Goal: Information Seeking & Learning: Learn about a topic

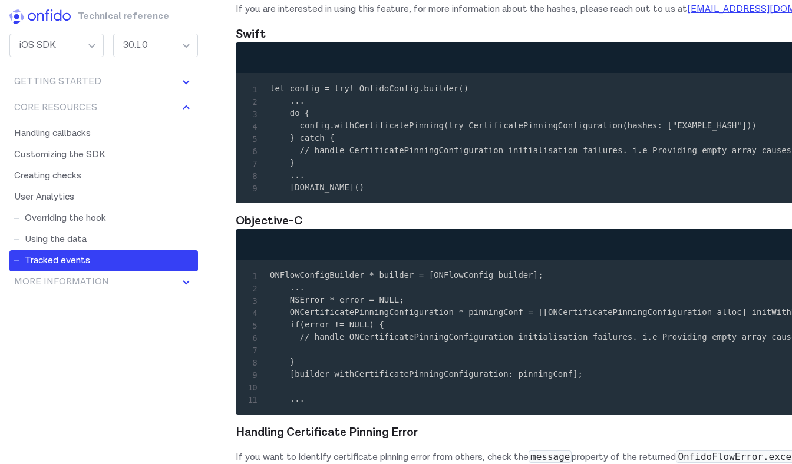
scroll to position [18484, 0]
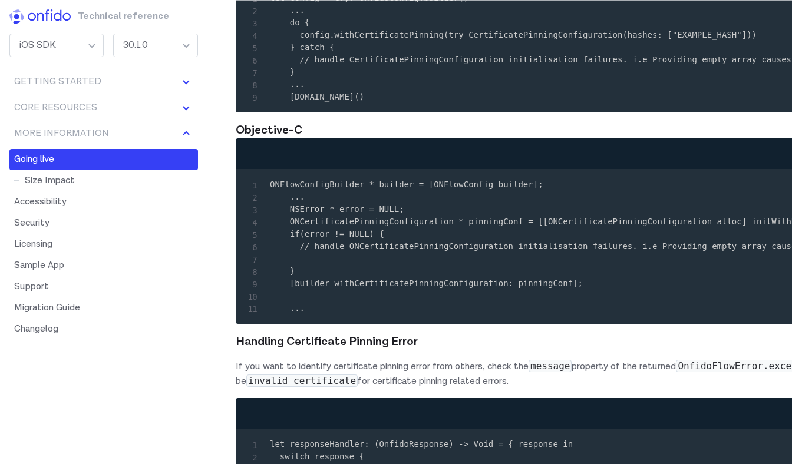
click at [85, 46] on div "iOS SDK" at bounding box center [56, 46] width 94 height 24
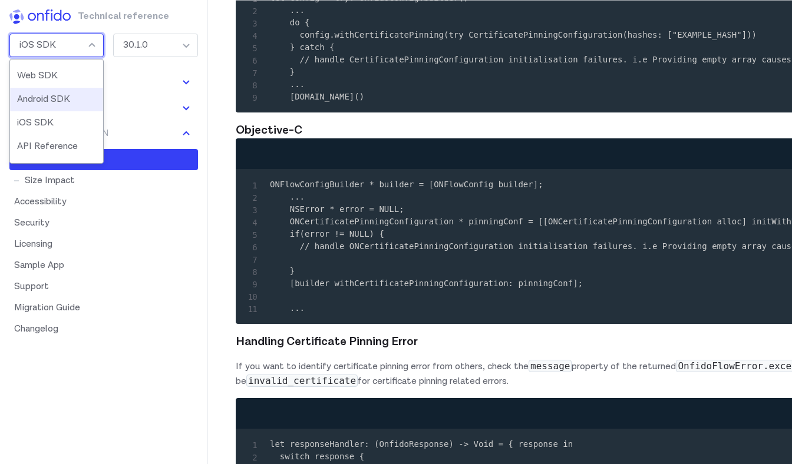
click at [71, 98] on li "Android SDK" at bounding box center [56, 100] width 93 height 24
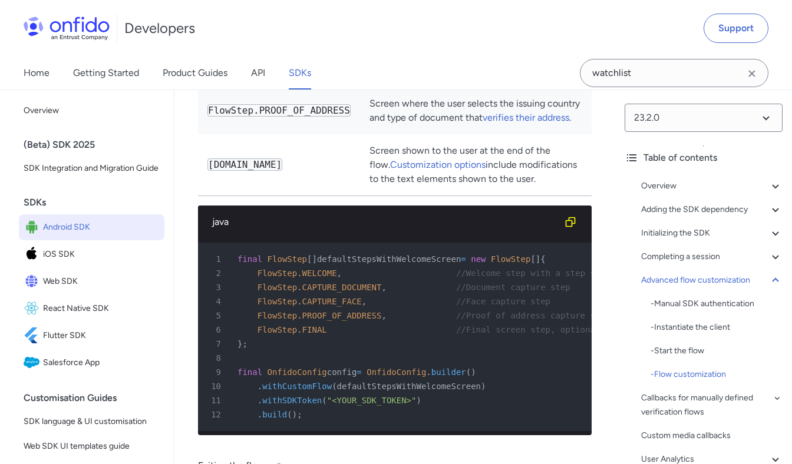
scroll to position [13035, 0]
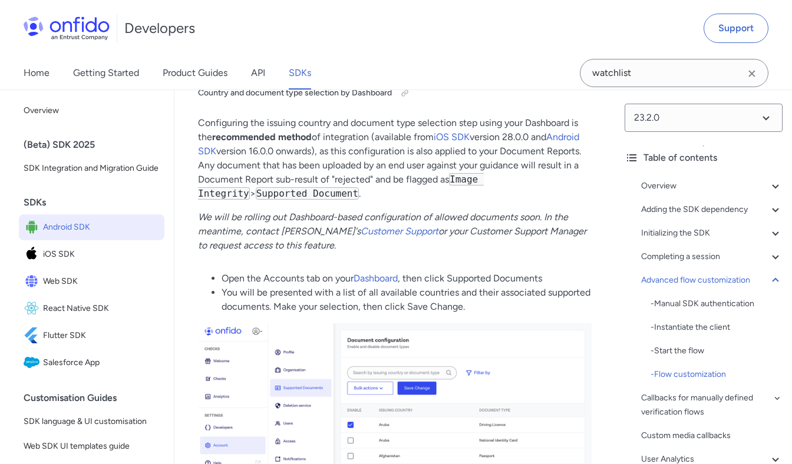
scroll to position [14281, 0]
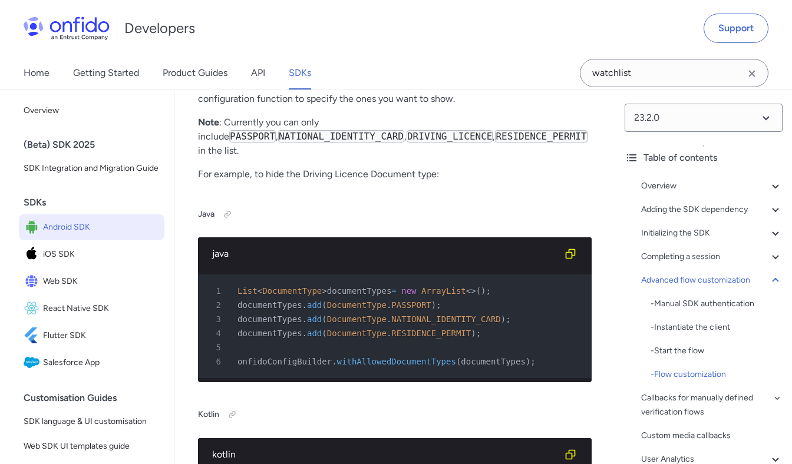
scroll to position [15535, 0]
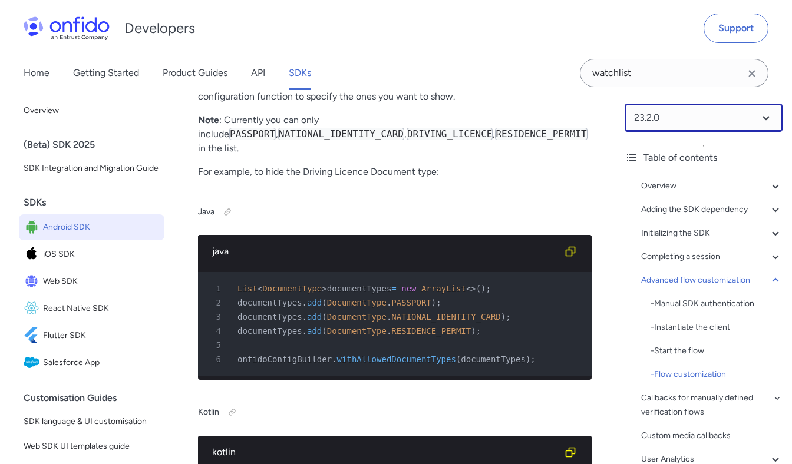
click at [645, 117] on select at bounding box center [704, 118] width 158 height 28
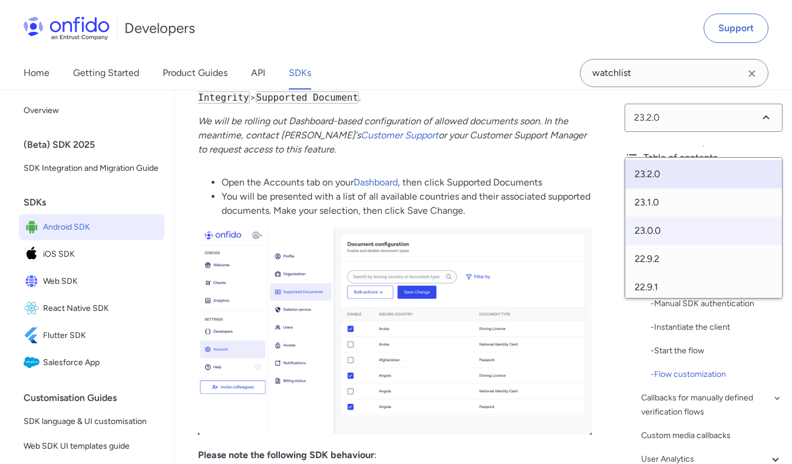
scroll to position [14364, 0]
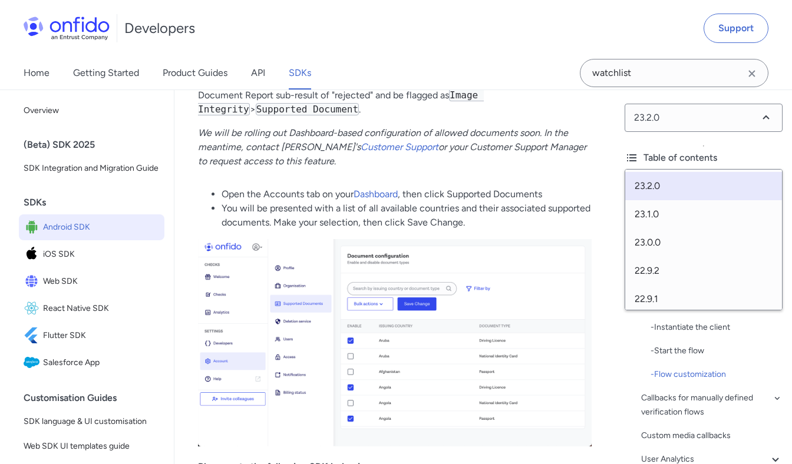
click at [451, 117] on p "Configuring the issuing country and document type selection step using your Das…" at bounding box center [395, 74] width 394 height 85
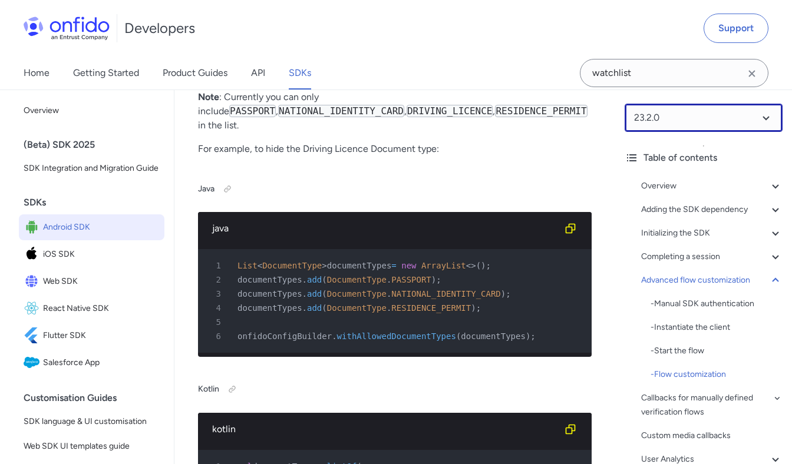
scroll to position [15559, 0]
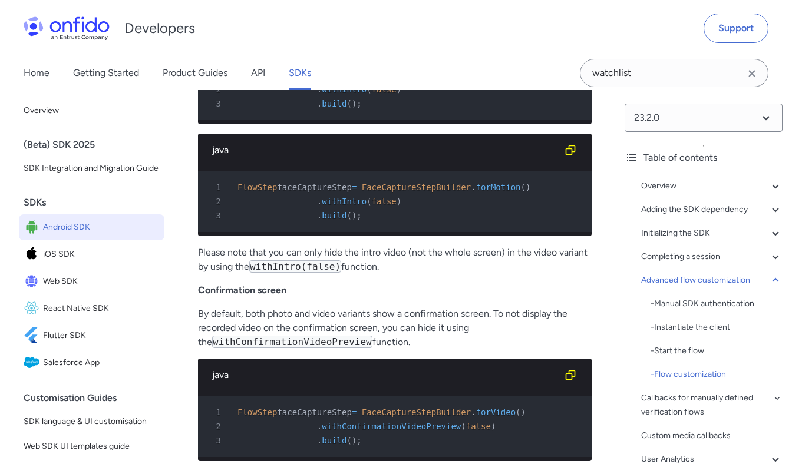
scroll to position [17765, 0]
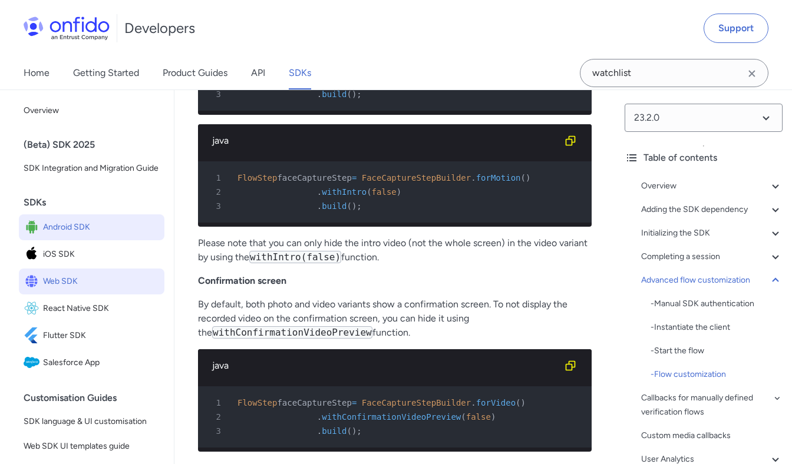
click at [52, 289] on span "Web SDK" at bounding box center [101, 281] width 117 height 16
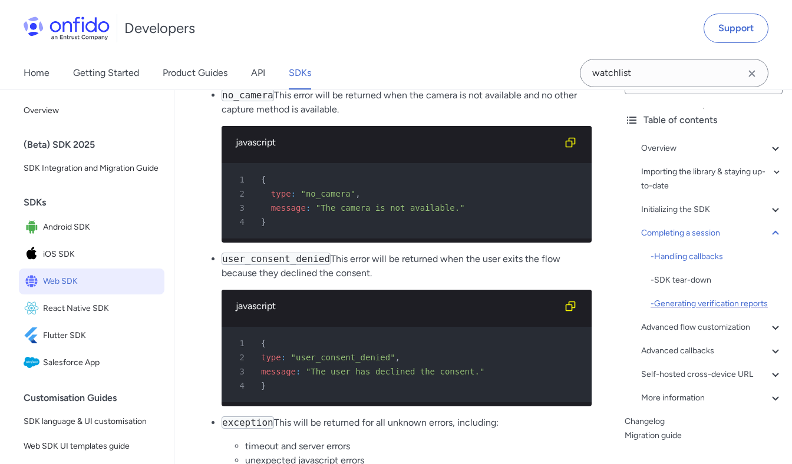
scroll to position [64, 0]
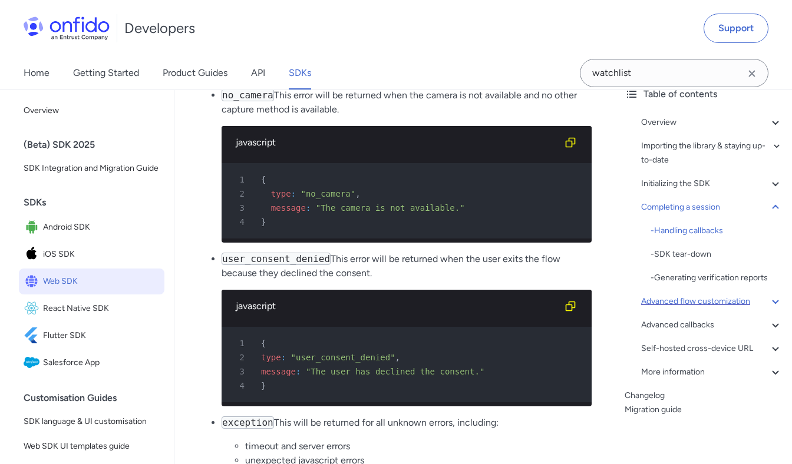
click at [777, 300] on icon at bounding box center [775, 302] width 14 height 14
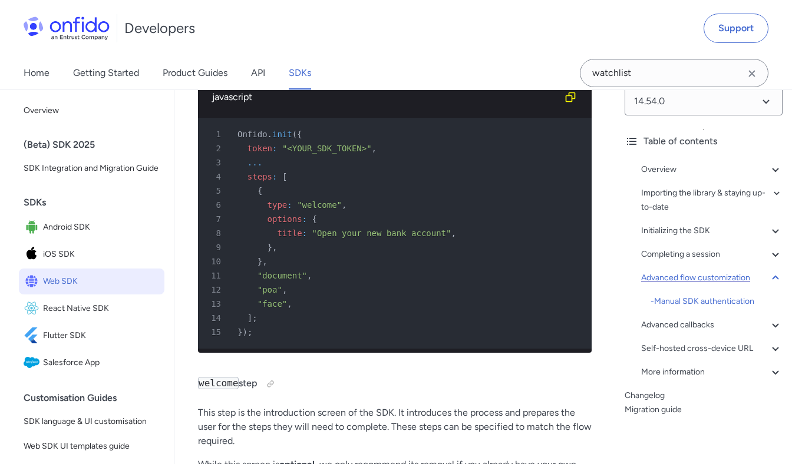
scroll to position [16845, 0]
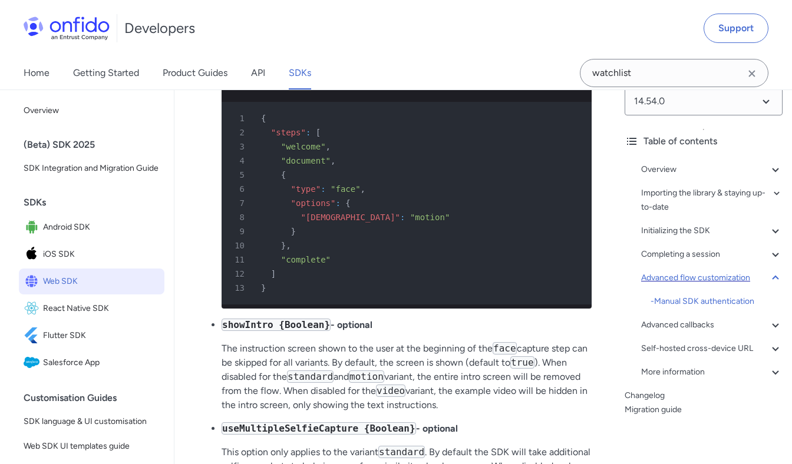
scroll to position [21604, 0]
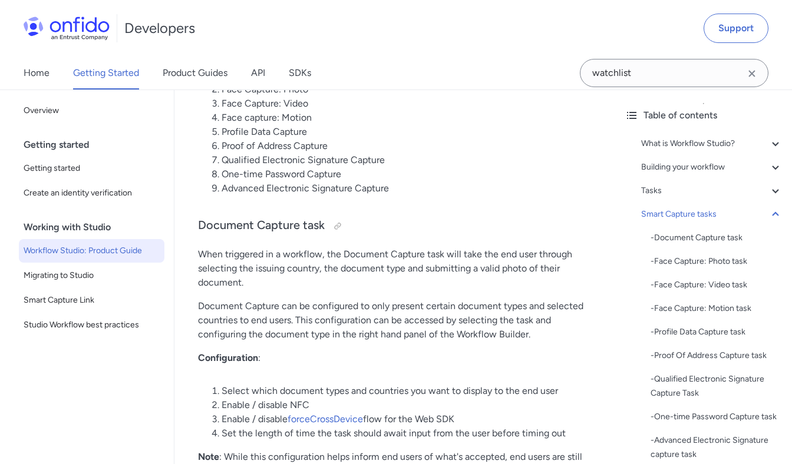
scroll to position [3743, 0]
click at [201, 69] on link "Product Guides" at bounding box center [195, 73] width 65 height 33
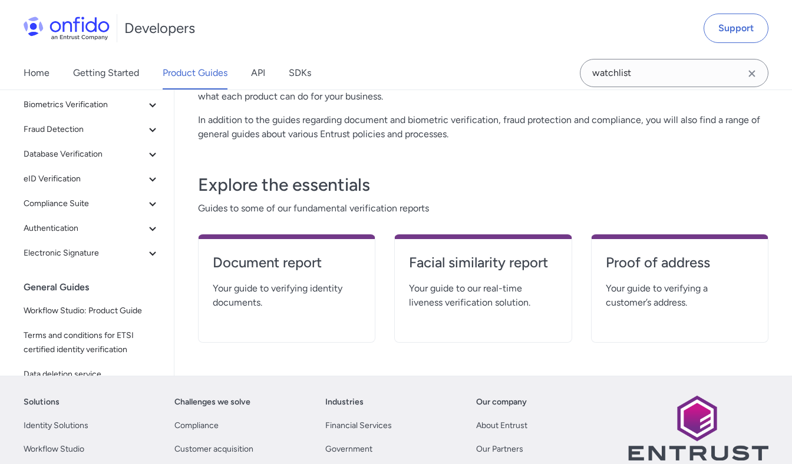
scroll to position [153, 0]
click at [262, 287] on span "Your guide to verifying identity documents." at bounding box center [287, 295] width 148 height 28
click at [242, 257] on h4 "Document report" at bounding box center [287, 262] width 148 height 19
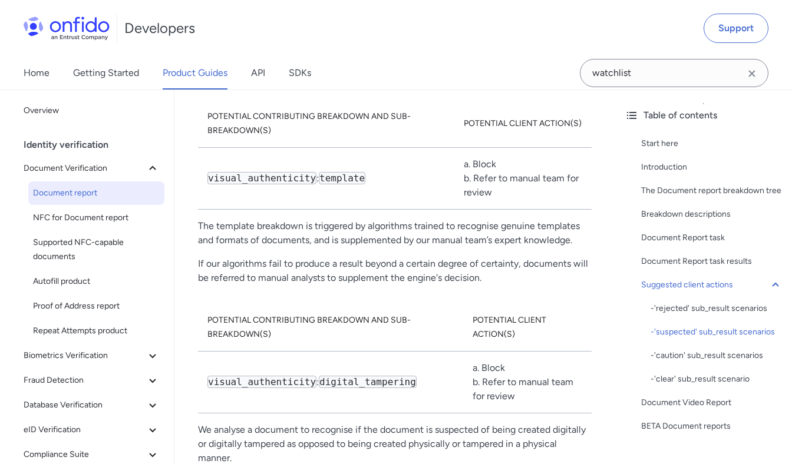
scroll to position [7772, 0]
